Goal: Task Accomplishment & Management: Manage account settings

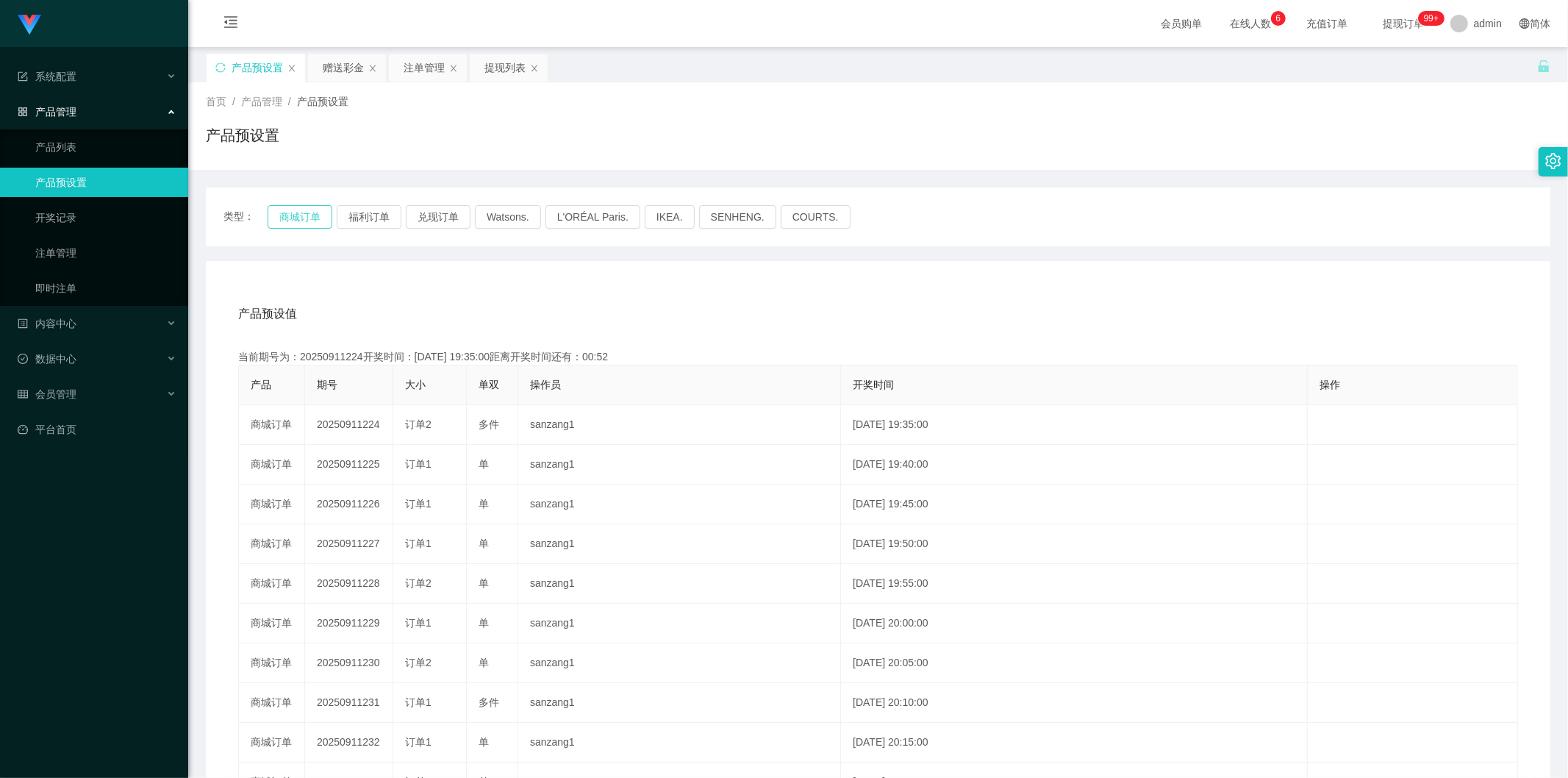
click at [298, 221] on button "商城订单" at bounding box center [300, 217] width 65 height 24
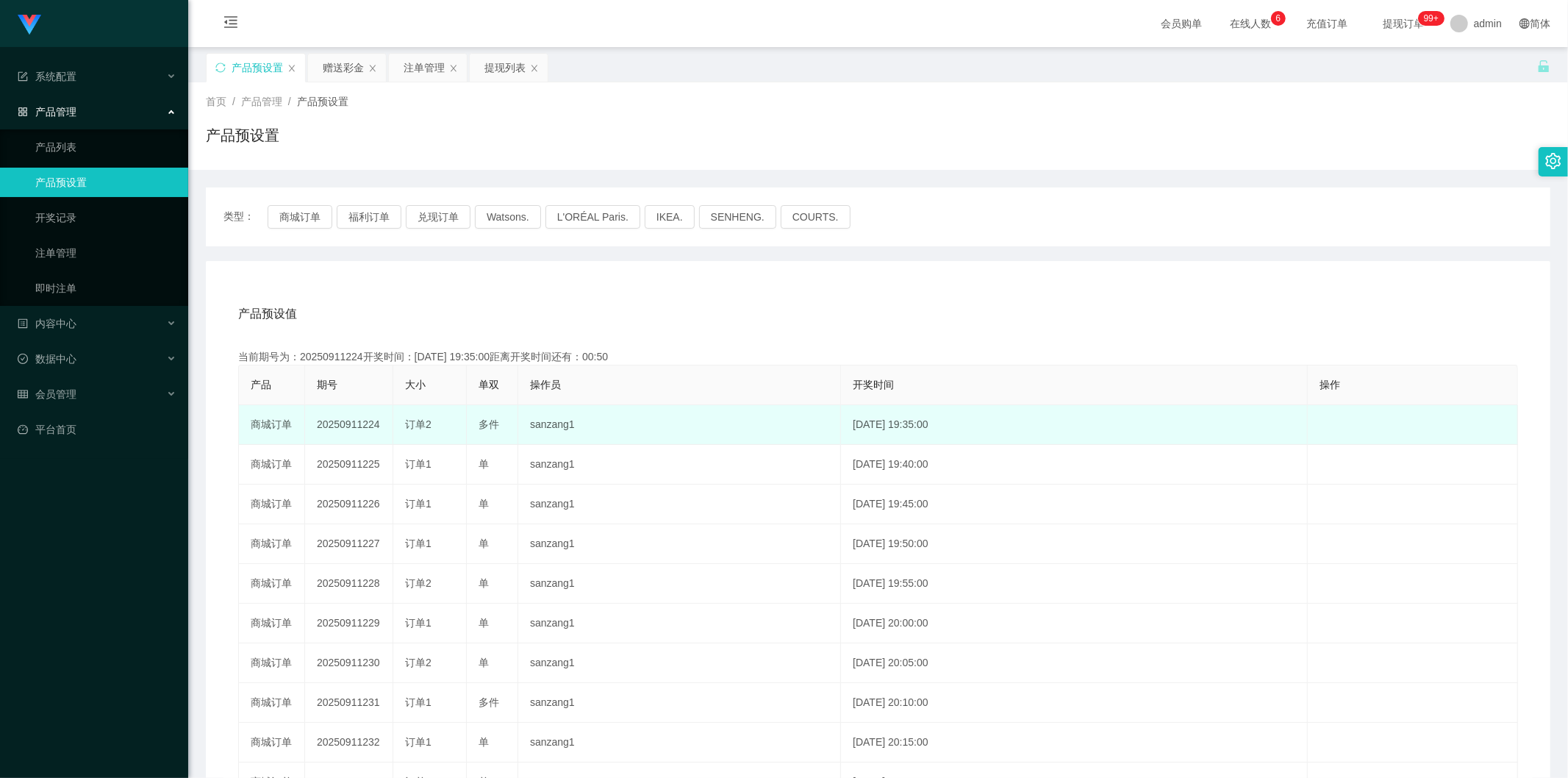
click at [358, 426] on td "20250911224" at bounding box center [349, 424] width 88 height 39
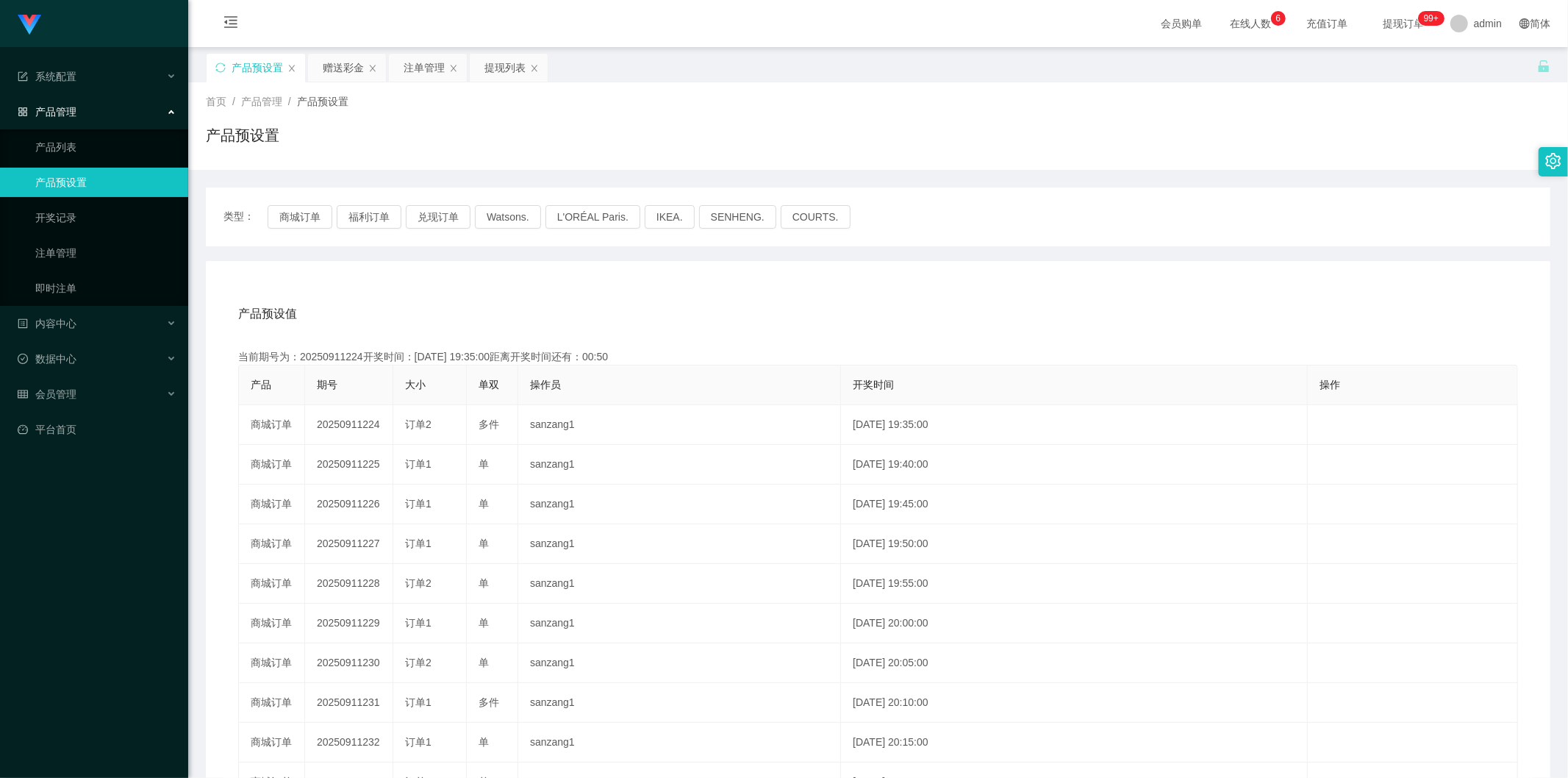
copy td "20250911224"
click at [493, 70] on div "提现列表" at bounding box center [505, 68] width 41 height 28
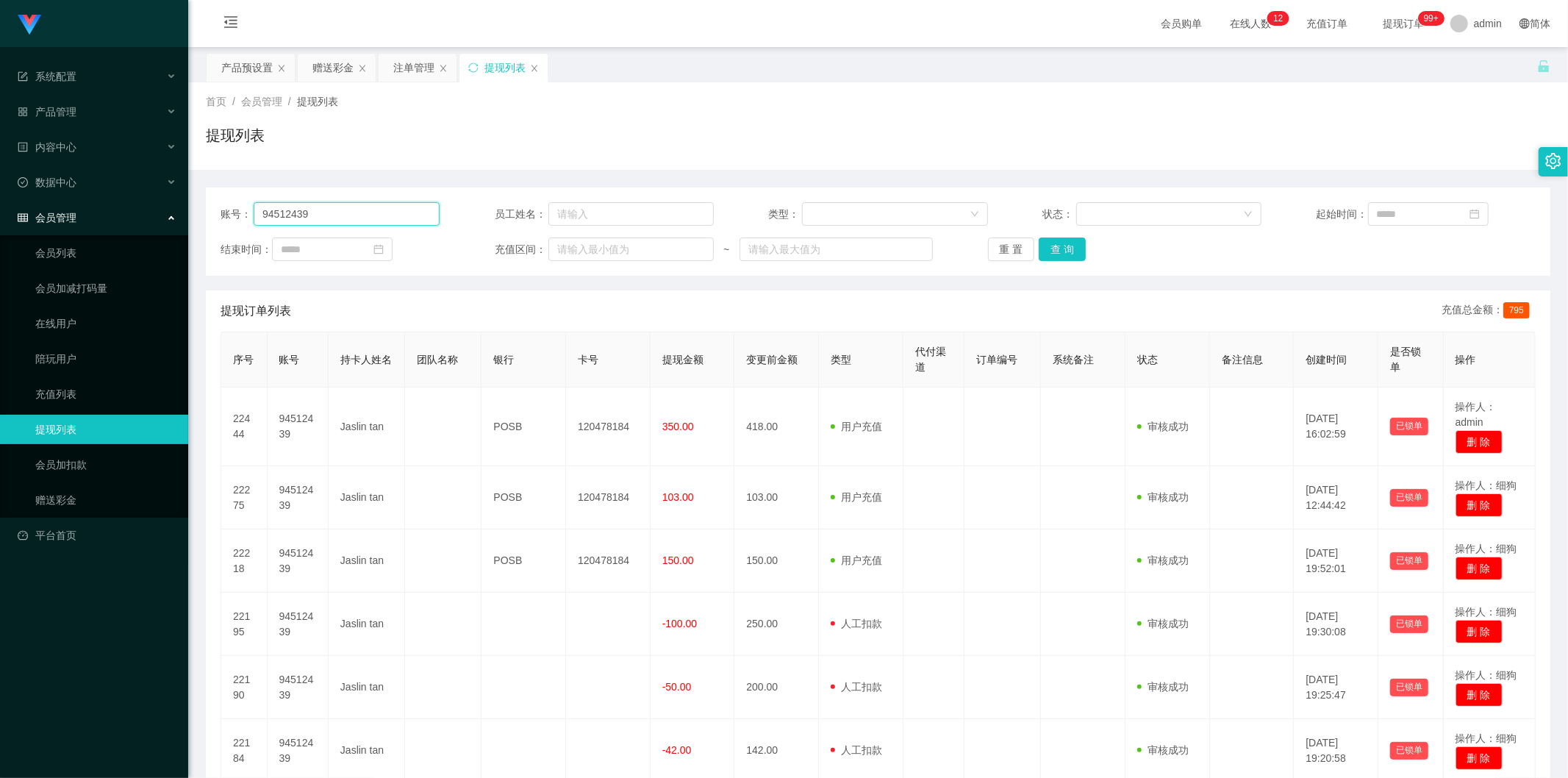
drag, startPoint x: 318, startPoint y: 212, endPoint x: 165, endPoint y: 220, distance: 153.2
click at [165, 219] on section "Jingdong工作台代理端 系统配置 产品管理 产品列表 产品预设置 开奖记录 注单管理 即时注单 内容中心 数据中心 会员管理 会员列表 会员加减打码量 …" at bounding box center [784, 449] width 1568 height 898
drag, startPoint x: 331, startPoint y: 213, endPoint x: 87, endPoint y: 194, distance: 244.7
click at [72, 194] on section "Jingdong工作台代理端 系统配置 产品管理 产品列表 产品预设置 开奖记录 注单管理 即时注单 内容中心 数据中心 会员管理 会员列表 会员加减打码量 …" at bounding box center [784, 449] width 1568 height 898
type input "jgyangtianyi"
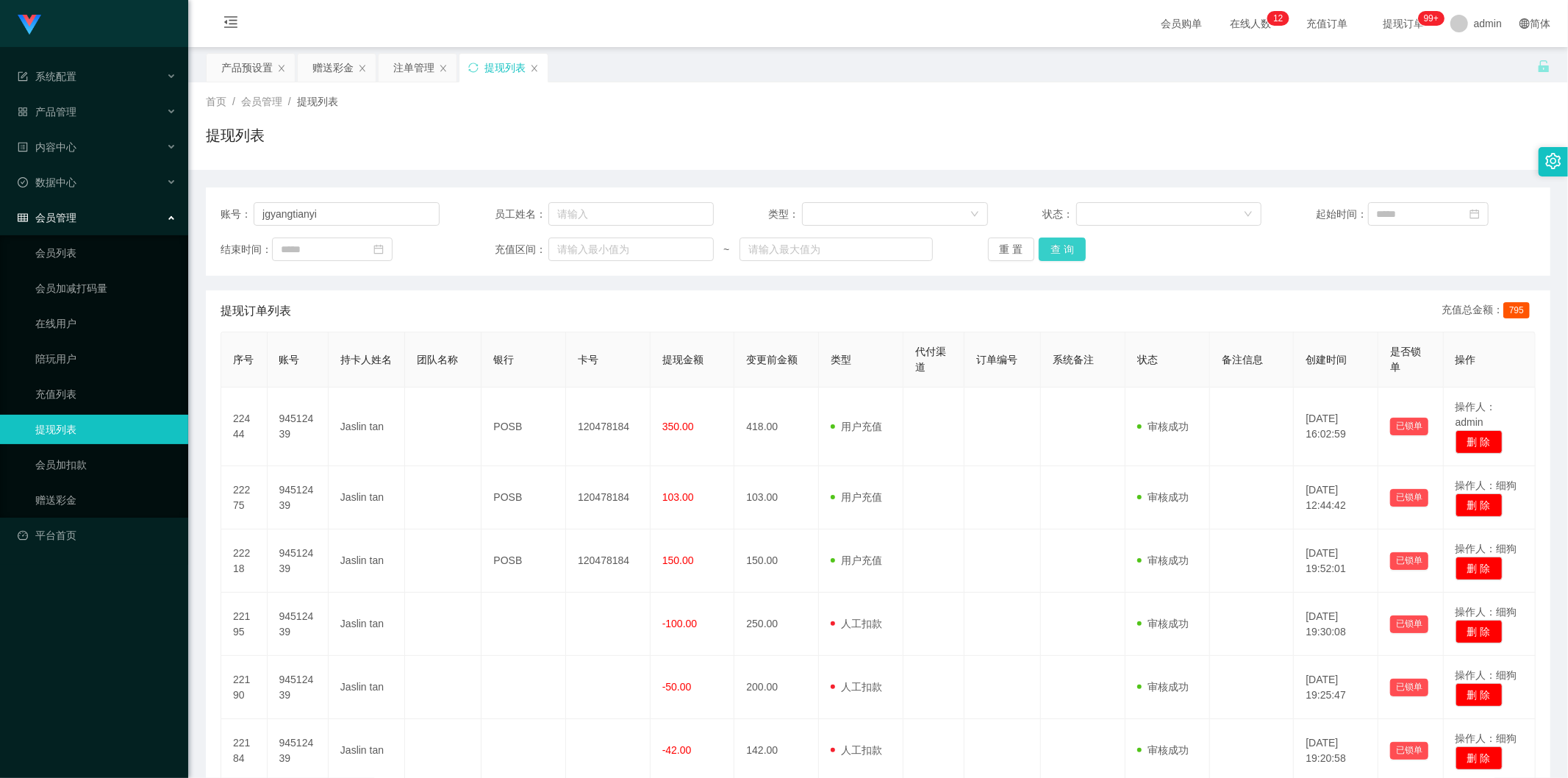
click at [1074, 251] on button "查 询" at bounding box center [1061, 250] width 47 height 24
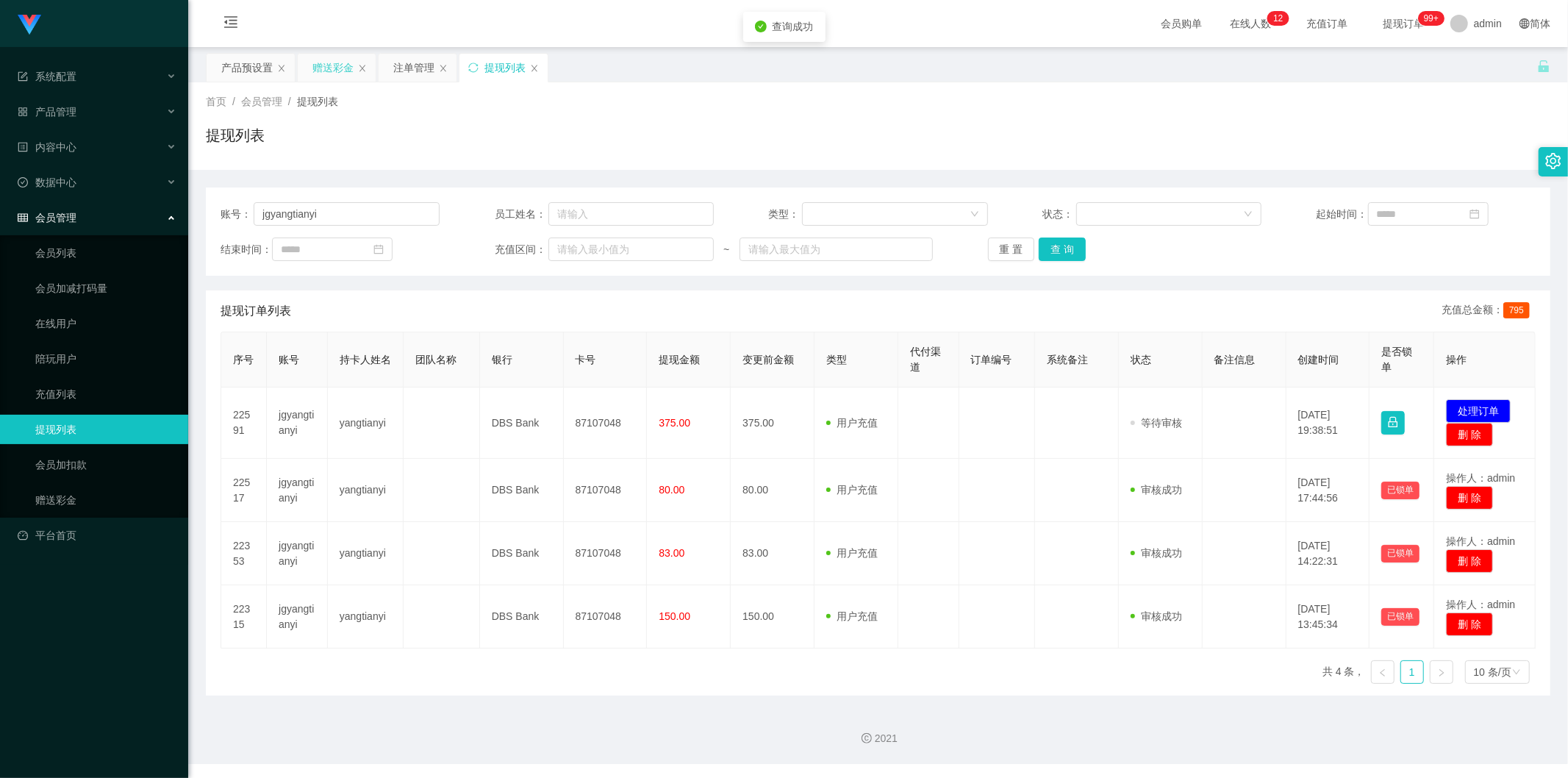
click at [336, 66] on div "赠送彩金" at bounding box center [333, 68] width 41 height 28
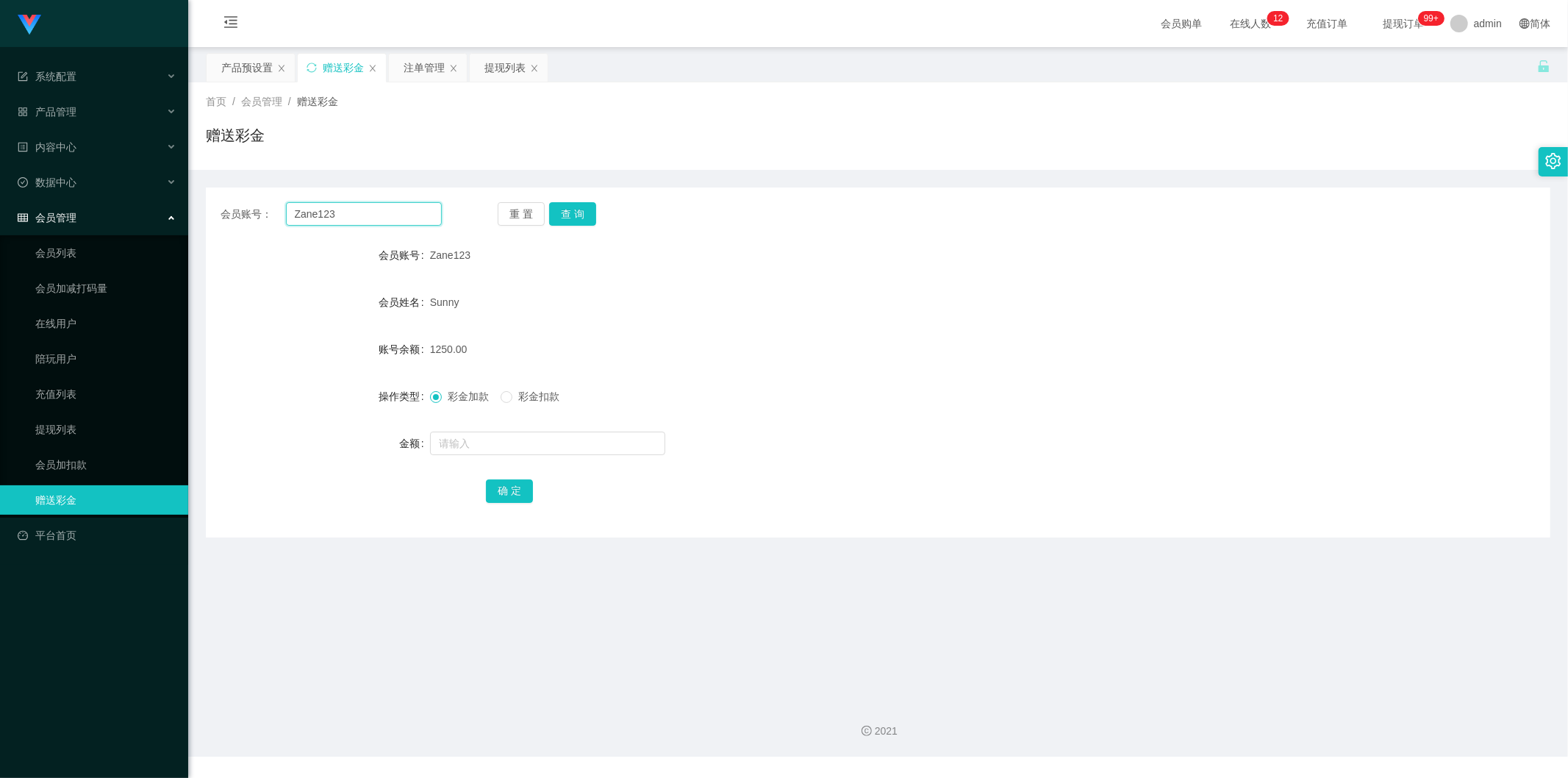
drag, startPoint x: 408, startPoint y: 215, endPoint x: 109, endPoint y: 200, distance: 299.4
click at [111, 200] on section "Jingdong工作台代理端 系统配置 产品管理 产品列表 产品预设置 开奖记录 注单管理 即时注单 内容中心 数据中心 会员管理 会员列表 会员加减打码量 …" at bounding box center [784, 378] width 1568 height 756
paste input "jgyangtianyi"
type input "jgyangtianyi"
click at [579, 208] on button "查 询" at bounding box center [572, 214] width 47 height 24
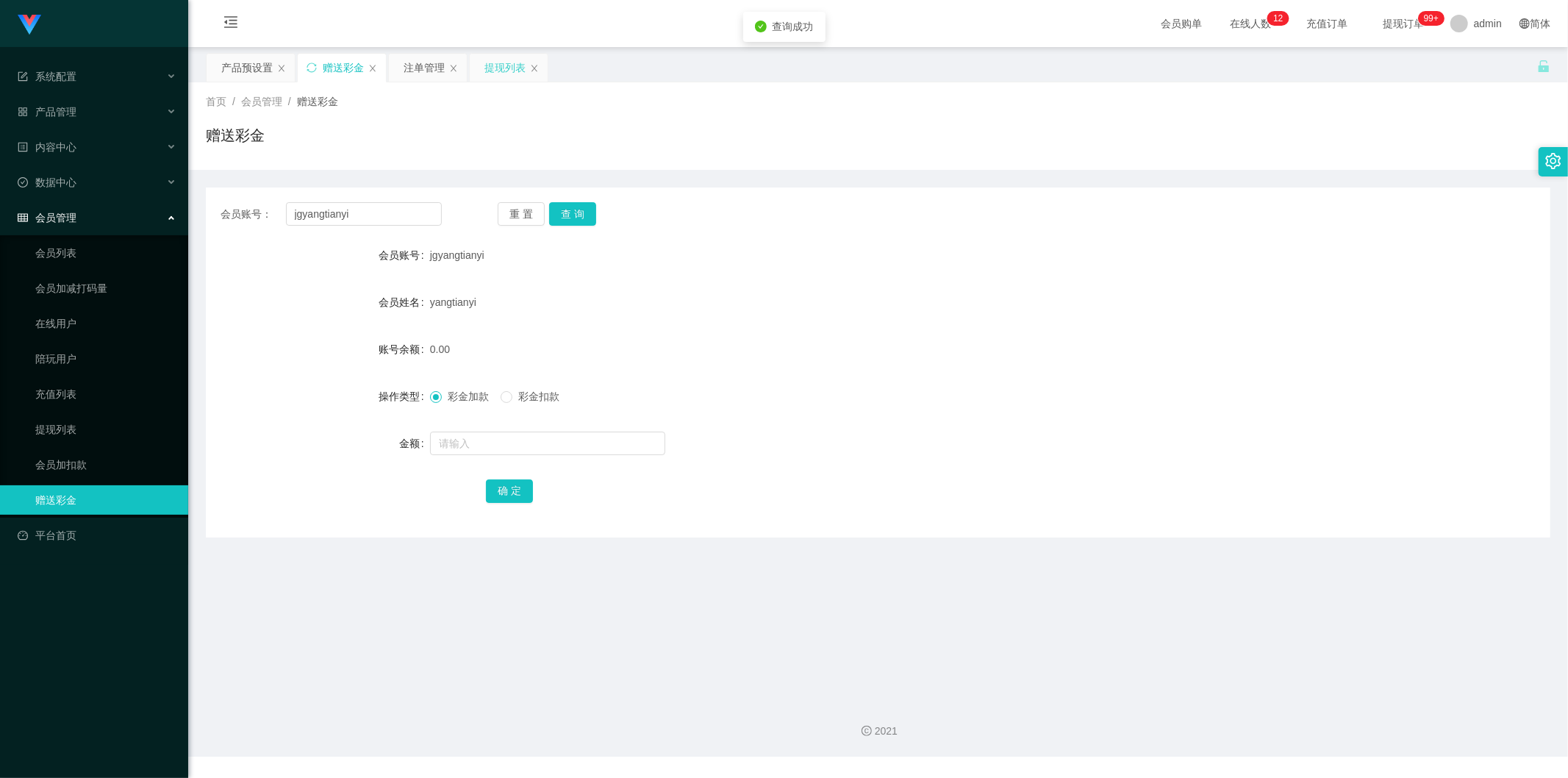
click at [501, 69] on div "提现列表" at bounding box center [505, 68] width 41 height 28
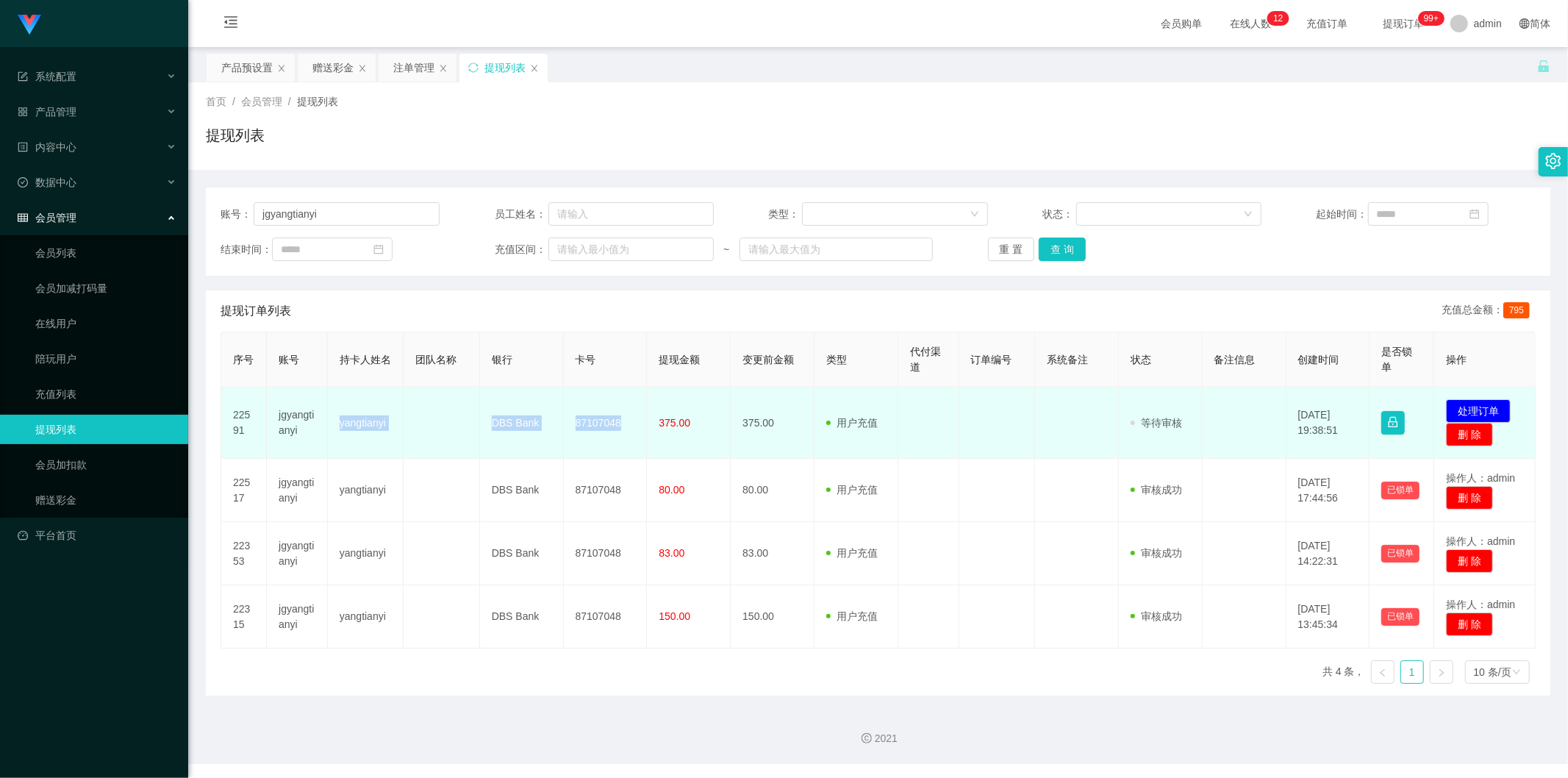
drag, startPoint x: 333, startPoint y: 424, endPoint x: 624, endPoint y: 427, distance: 291.0
click at [624, 427] on tr "22591 jgyangtianyi yangtianyi DBS Bank 87107048 375.00 375.00 用户充值 人工扣款 审核驳回 审核…" at bounding box center [878, 423] width 1314 height 71
copy tr "yangtianyi DBS Bank 87107048"
click at [1464, 411] on button "处理订单" at bounding box center [1477, 411] width 65 height 24
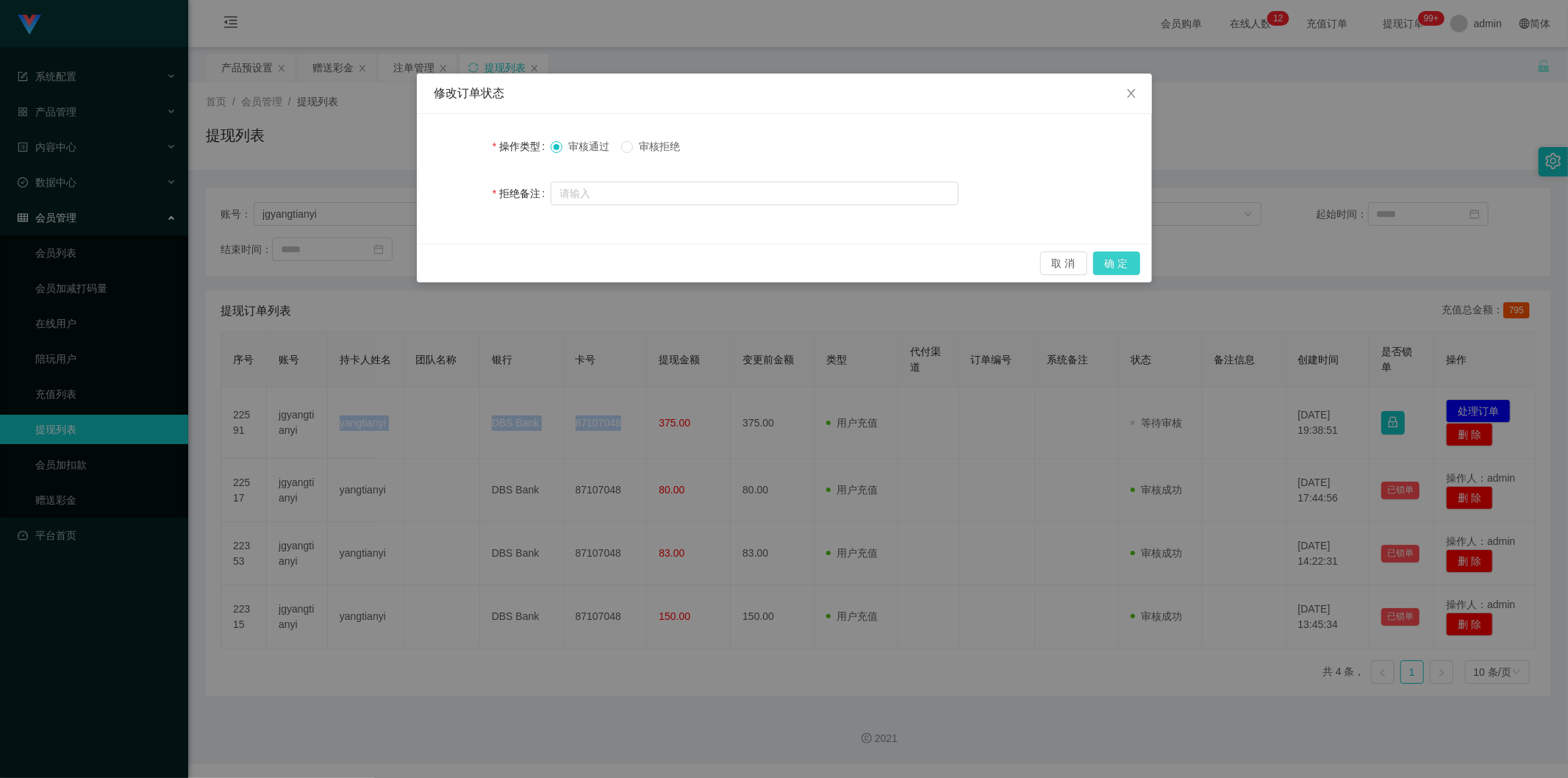
click at [1112, 272] on button "确 定" at bounding box center [1115, 263] width 47 height 24
